Goal: Task Accomplishment & Management: Manage account settings

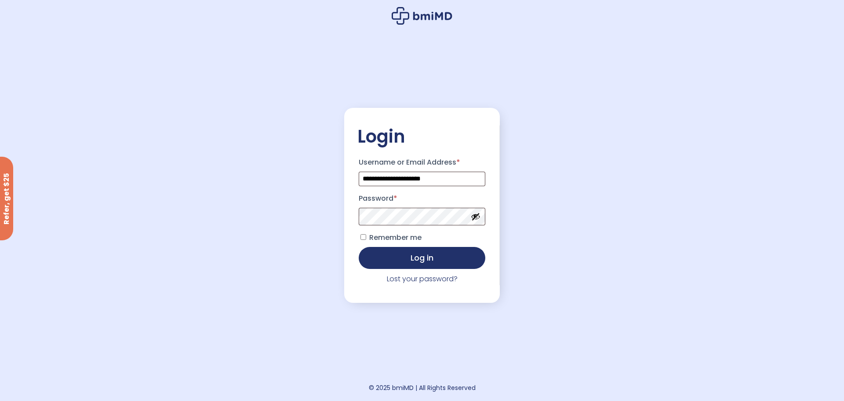
click at [424, 262] on button "Log in" at bounding box center [422, 258] width 127 height 22
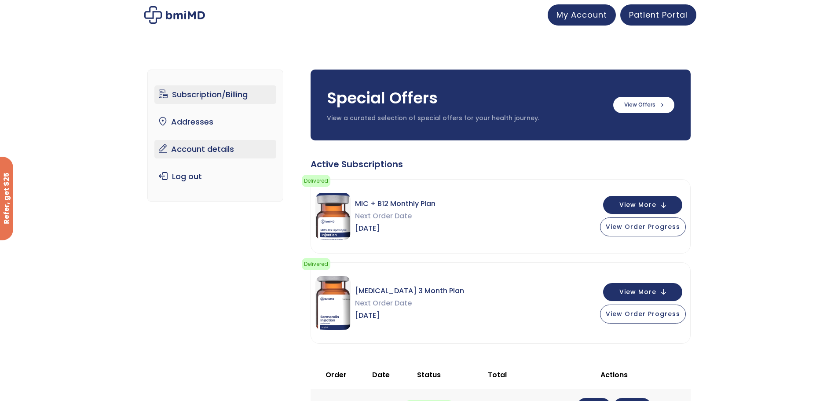
click at [222, 153] on link "Account details" at bounding box center [215, 149] width 122 height 18
